Goal: Navigation & Orientation: Understand site structure

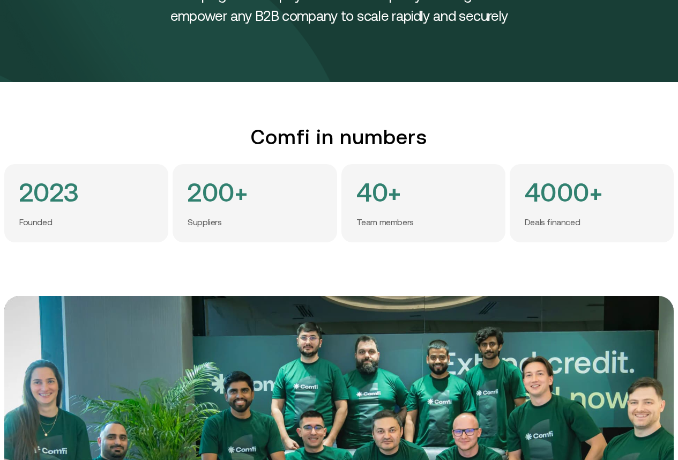
scroll to position [450, 0]
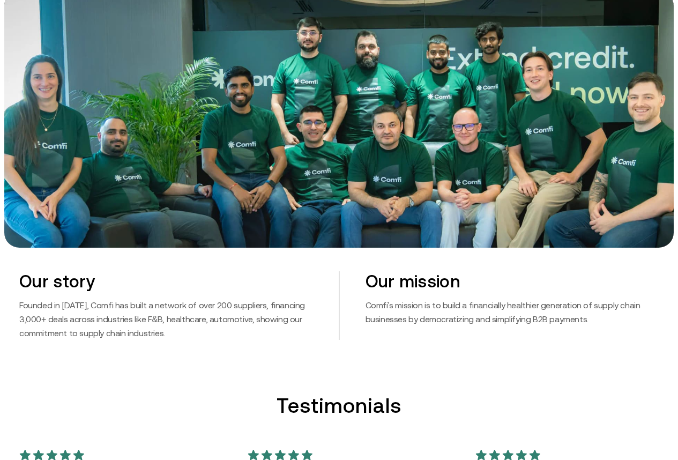
click at [426, 18] on img at bounding box center [339, 119] width 670 height 257
